Goal: Obtain resource: Obtain resource

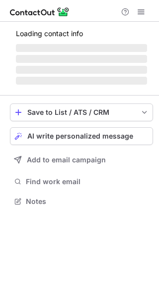
scroll to position [207, 159]
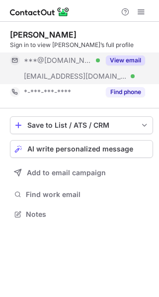
click at [133, 57] on button "View email" at bounding box center [125, 61] width 39 height 10
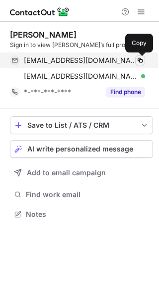
click at [140, 61] on span at bounding box center [140, 60] width 8 height 8
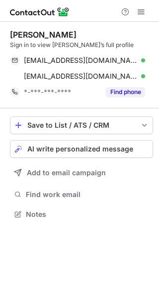
scroll to position [207, 159]
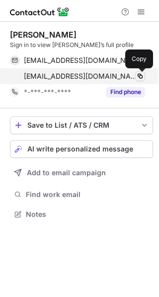
click at [142, 75] on span at bounding box center [140, 76] width 8 height 8
